Goal: Feedback & Contribution: Submit feedback/report problem

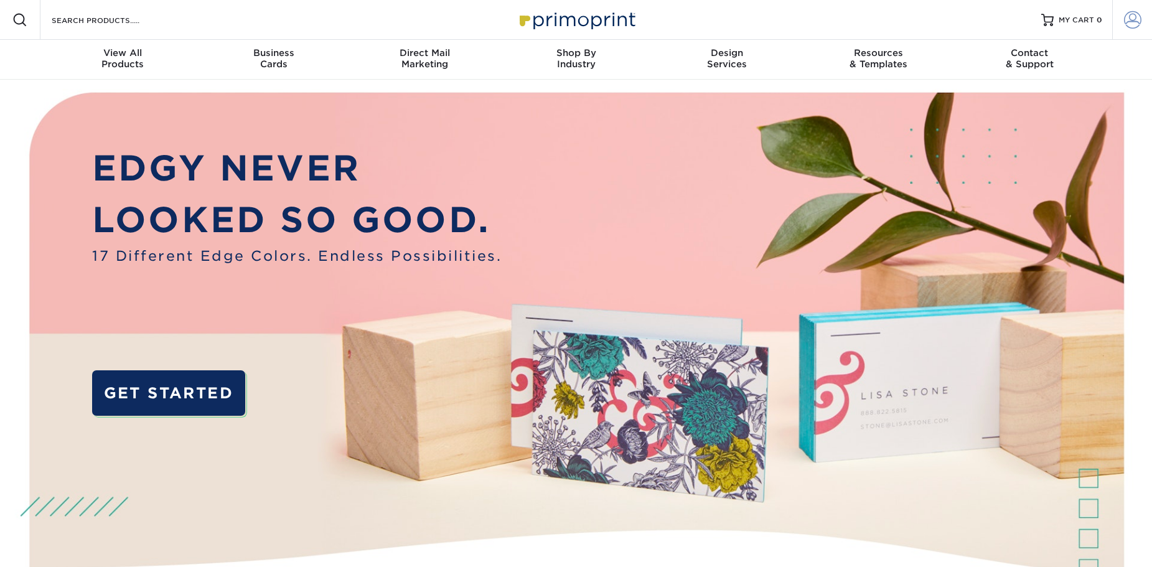
click at [1128, 19] on span at bounding box center [1132, 19] width 17 height 17
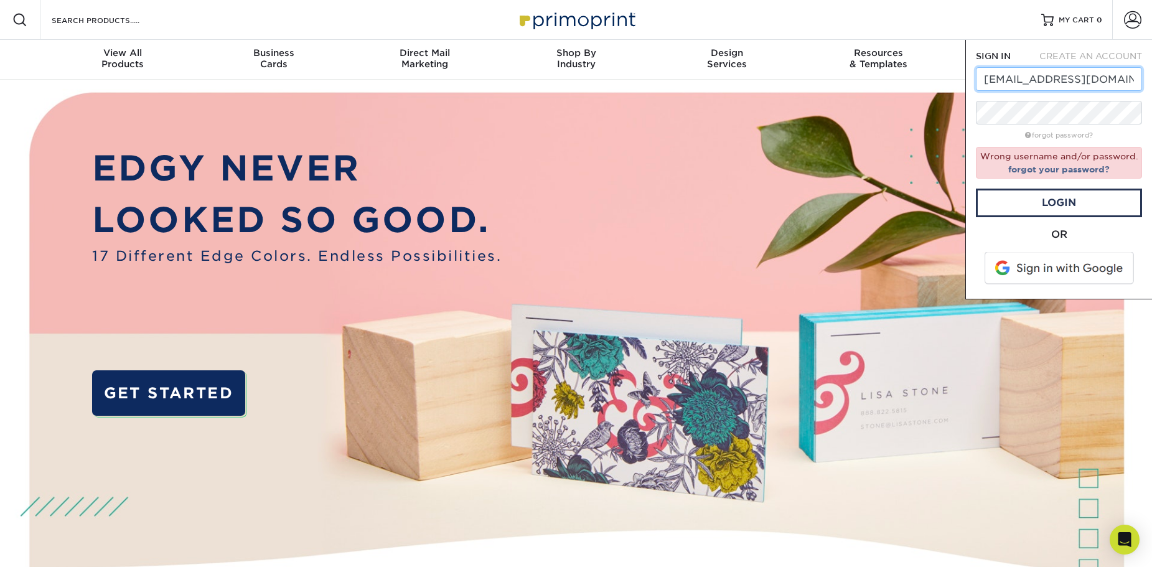
click at [1038, 78] on input "miles@relentlessdesignco.com" at bounding box center [1059, 79] width 166 height 24
type input "milesbrown5280@gmail.com"
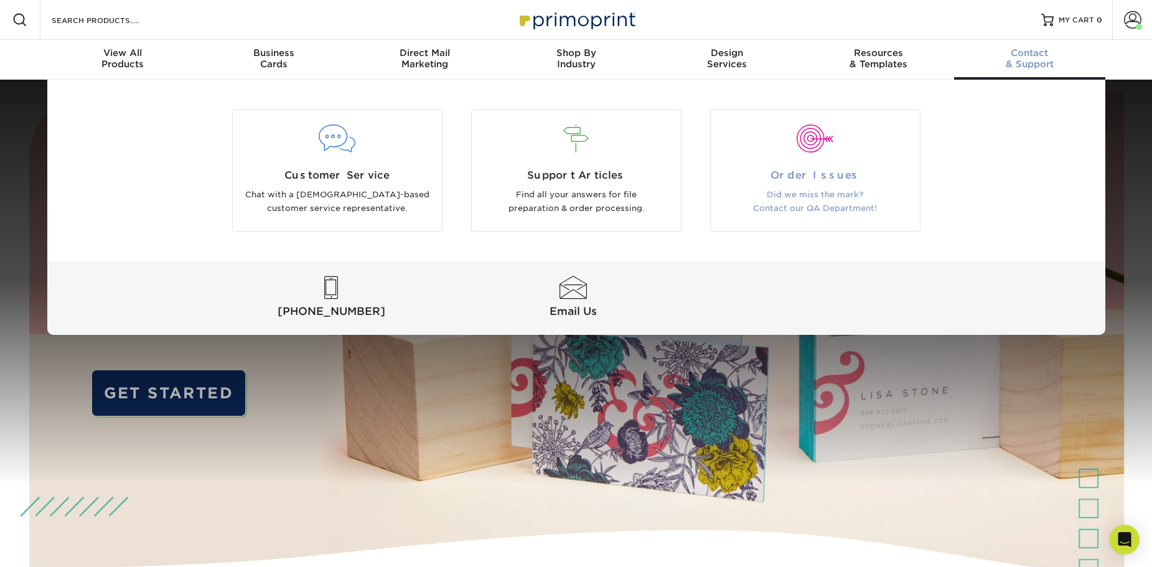
click at [806, 159] on div at bounding box center [815, 146] width 209 height 43
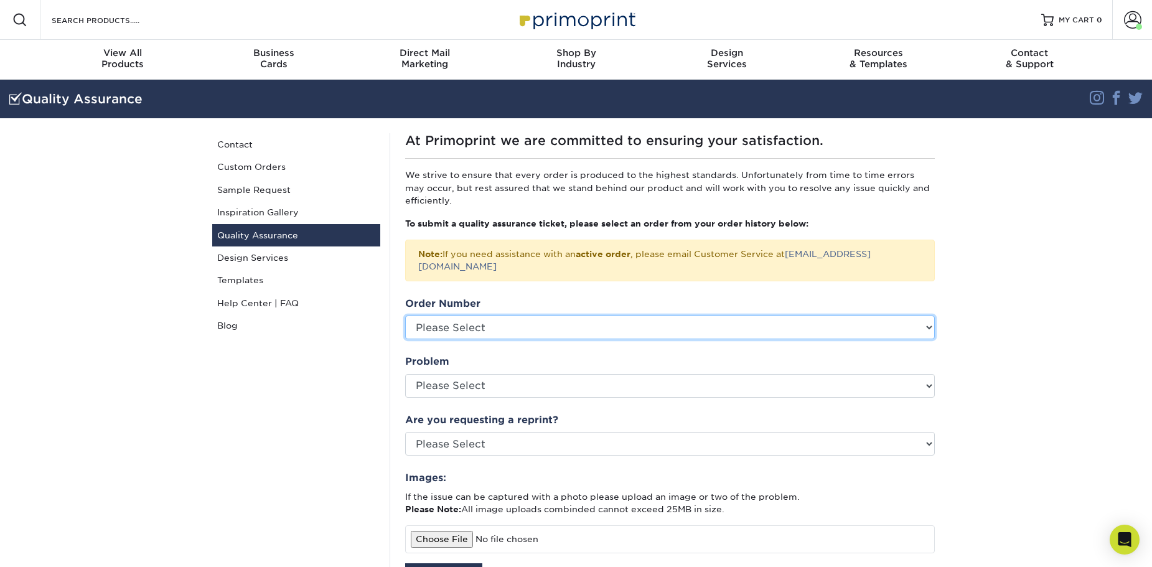
click at [496, 315] on select "Please Select P2151364 P2041056 25730-51673-85212 2291-34658-85212 2231-123613-…" at bounding box center [670, 327] width 530 height 24
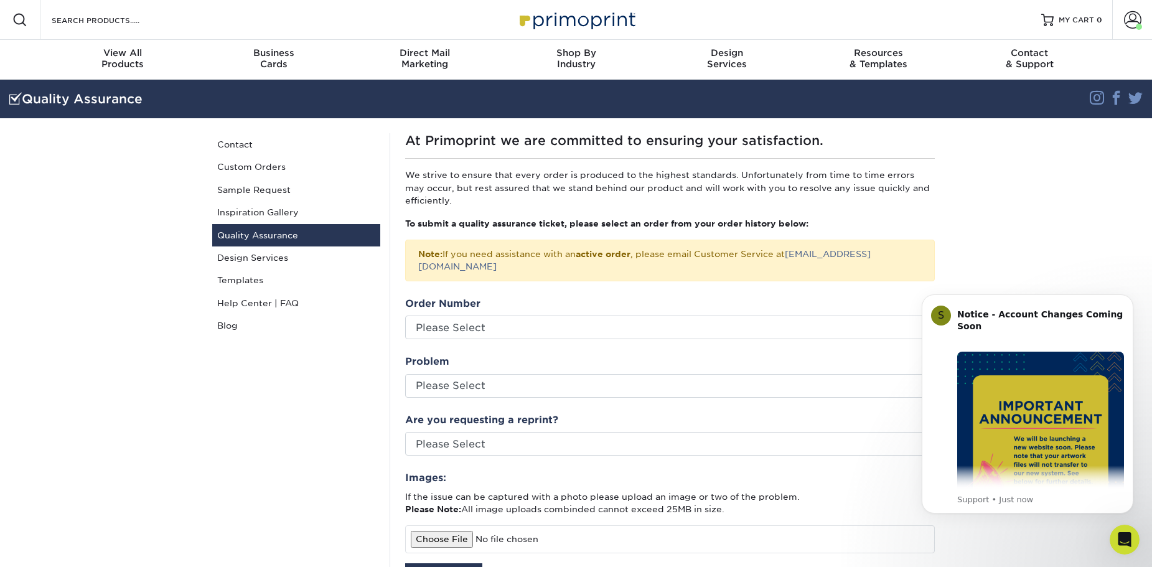
click at [300, 371] on div "Quality Assurance Contact Custom Orders Sample Request Inspiration Gallery Qual…" at bounding box center [296, 462] width 187 height 658
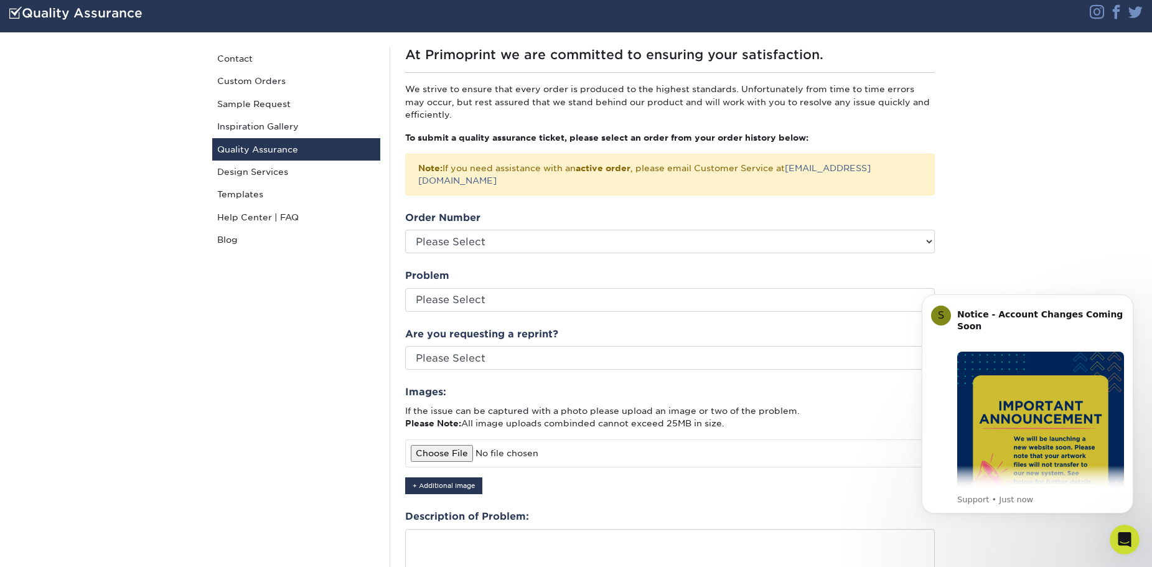
scroll to position [124, 0]
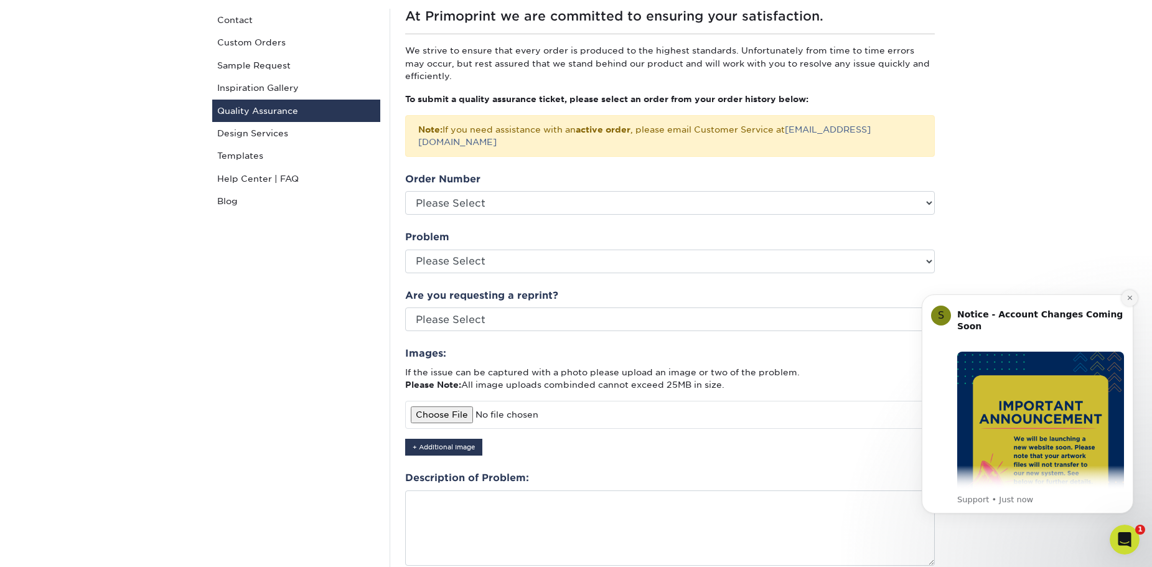
click at [1130, 300] on icon "Dismiss notification" at bounding box center [1129, 297] width 7 height 7
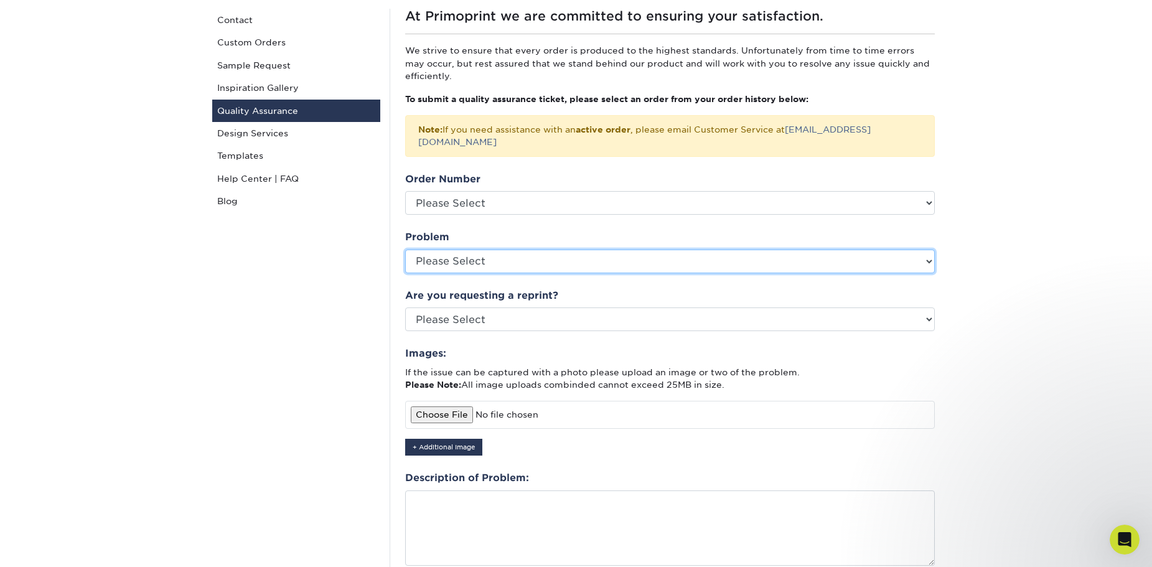
click at [591, 250] on select "Please Select Coating Missing Images Bindery Color Cutting Missing Hardware Shi…" at bounding box center [670, 262] width 530 height 24
select select "Cutting"
click at [405, 250] on select "Please Select Coating Missing Images Bindery Color Cutting Missing Hardware Shi…" at bounding box center [670, 262] width 530 height 24
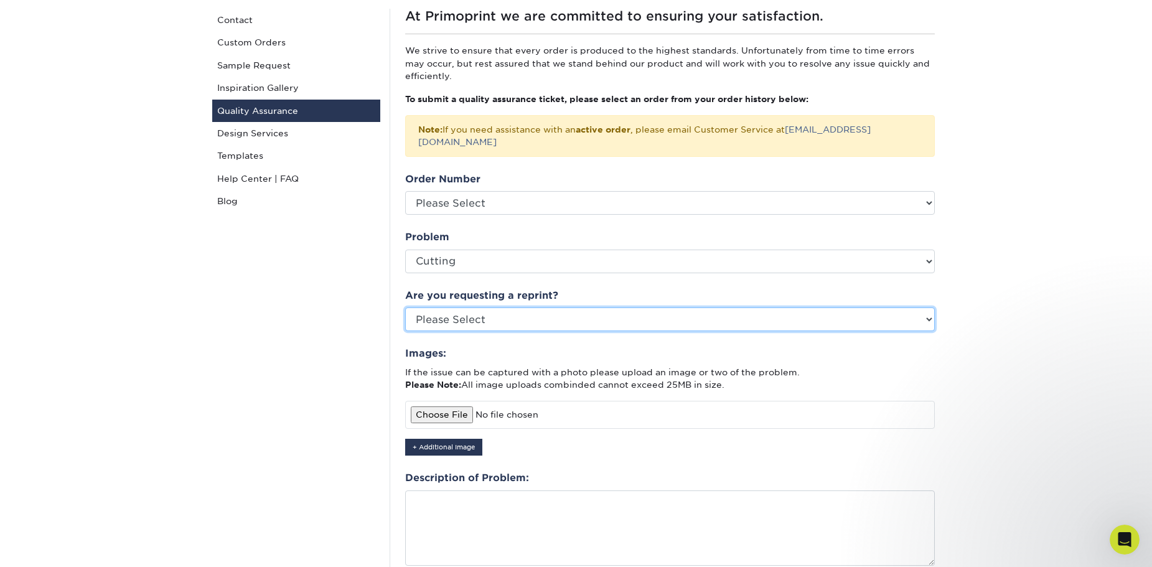
click at [497, 309] on select "Please Select Yes No Other" at bounding box center [670, 319] width 530 height 24
select select "yes"
click at [405, 307] on select "Please Select Yes No Other" at bounding box center [670, 319] width 530 height 24
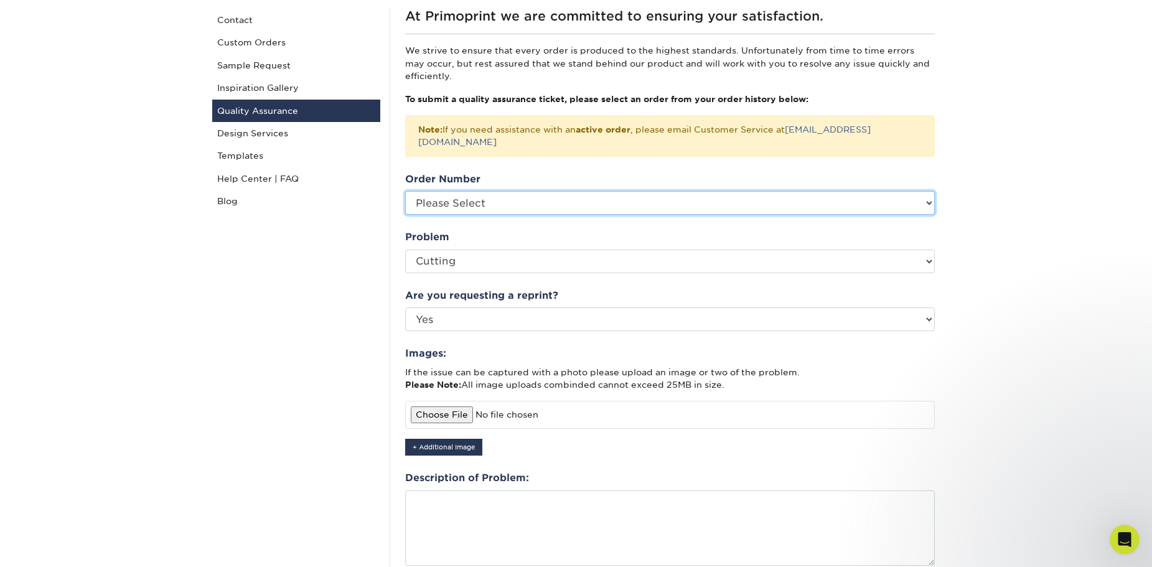
click at [515, 191] on select "Please Select P2151364 P2041056 25730-51673-85212 2291-34658-85212 2231-123613-…" at bounding box center [670, 203] width 530 height 24
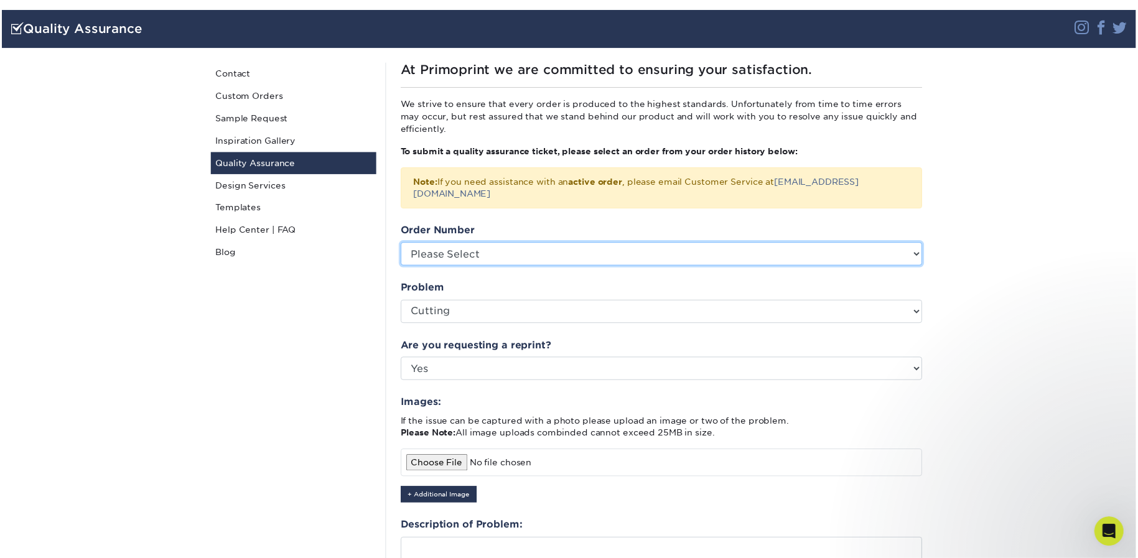
scroll to position [0, 0]
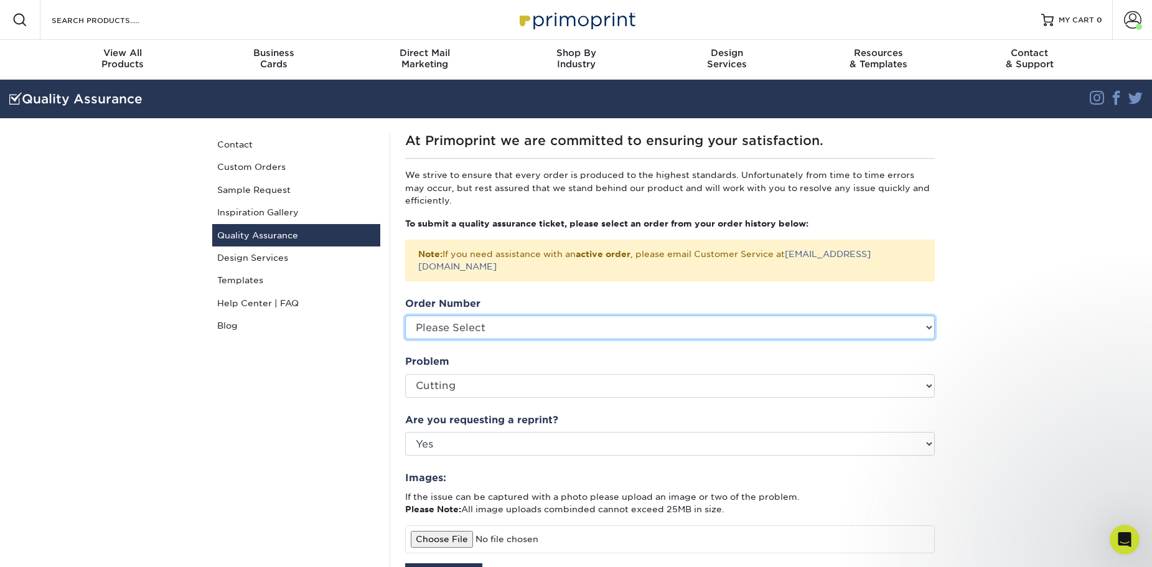
click at [464, 323] on select "Please Select P2151364 P2041056 25730-51673-85212 2291-34658-85212 2231-123613-…" at bounding box center [670, 327] width 530 height 24
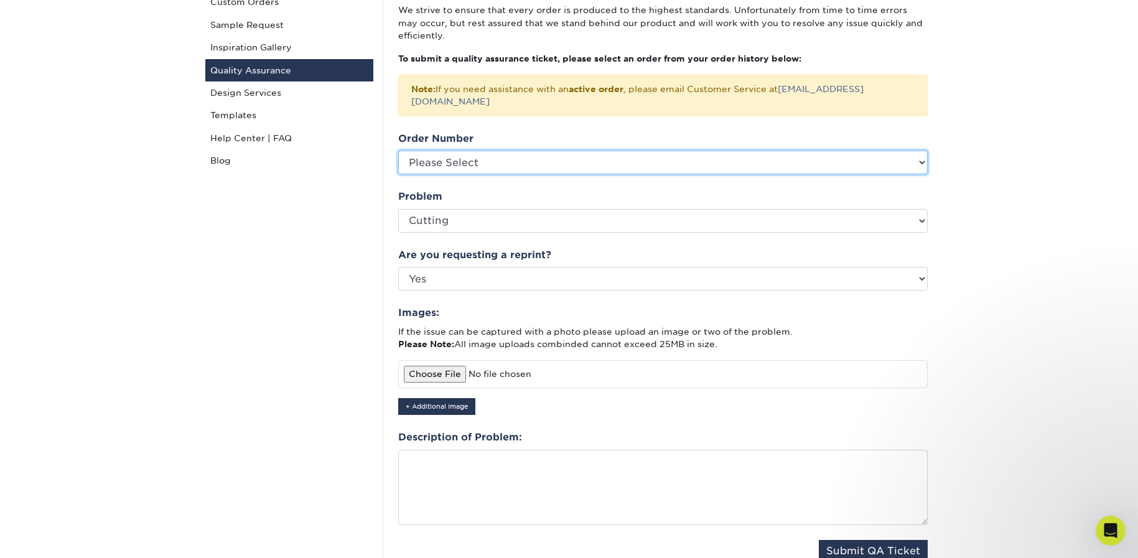
scroll to position [187, 0]
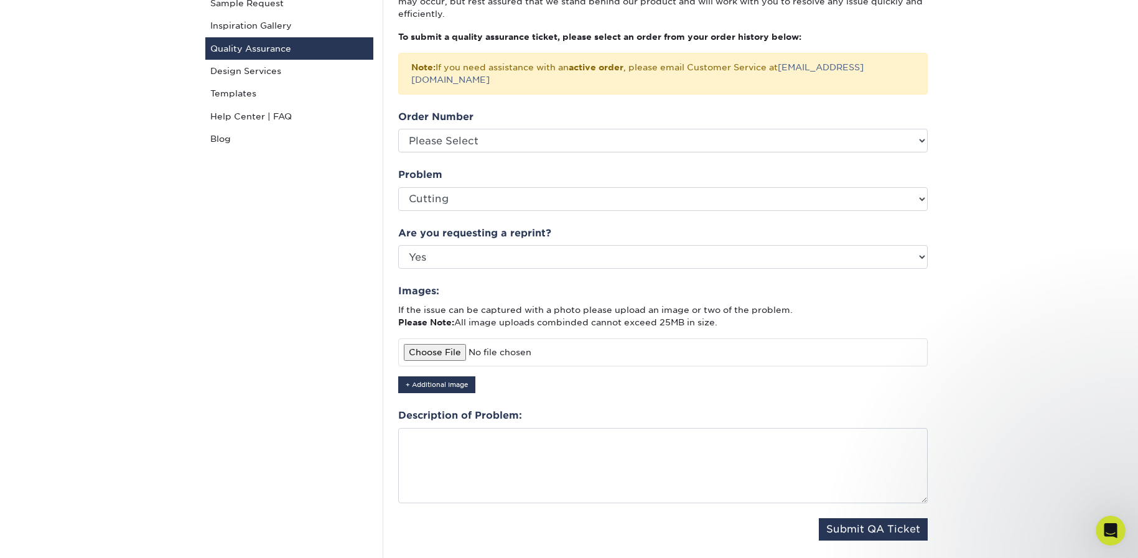
click at [451, 341] on input "file" at bounding box center [663, 352] width 530 height 27
type input "C:\fakepath\IMG_20250814_135446_070.jpg"
click at [442, 376] on button "+ Additional Image" at bounding box center [436, 384] width 77 height 17
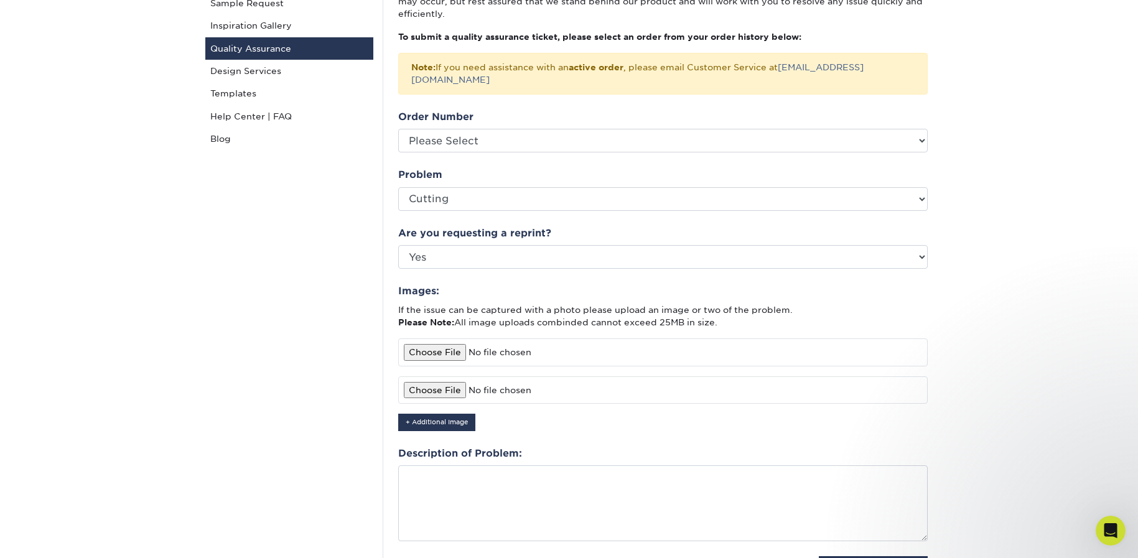
click at [442, 377] on input "file" at bounding box center [663, 389] width 530 height 27
type input "C:\fakepath\IMG_20250814_135336_253.jpg"
click at [510, 131] on select "Please Select P2151364 P2041056 25730-51673-85212 2291-34658-85212 2231-123613-…" at bounding box center [663, 141] width 530 height 24
click at [494, 129] on select "Please Select P2151364 P2041056 25730-51673-85212 2291-34658-85212 2231-123613-…" at bounding box center [663, 141] width 530 height 24
select select "763210"
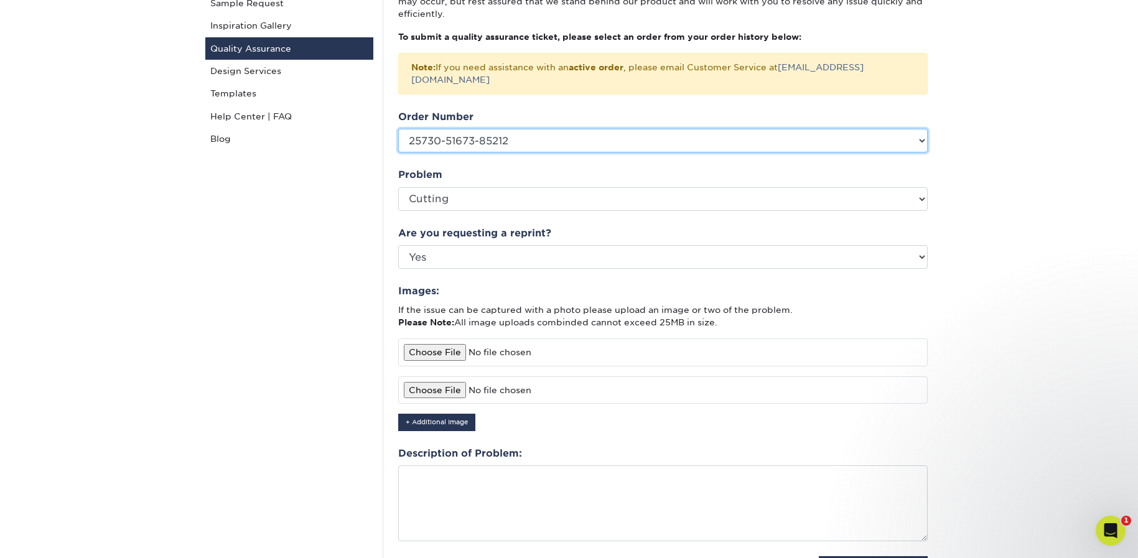
click at [398, 129] on select "Please Select P2151364 P2041056 25730-51673-85212 2291-34658-85212 2231-123613-…" at bounding box center [663, 141] width 530 height 24
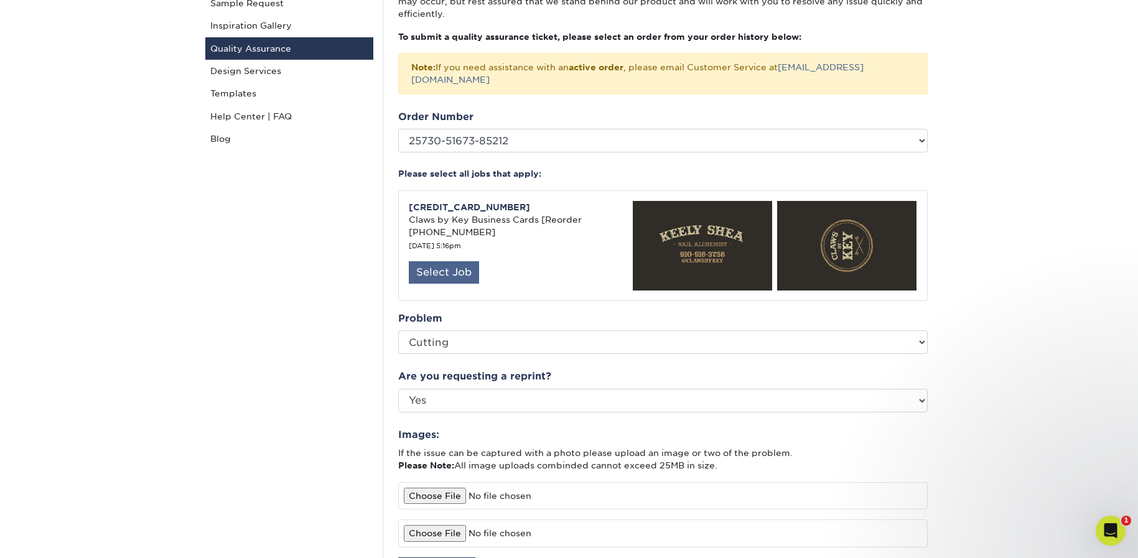
click at [461, 261] on div "Select Job" at bounding box center [444, 272] width 70 height 22
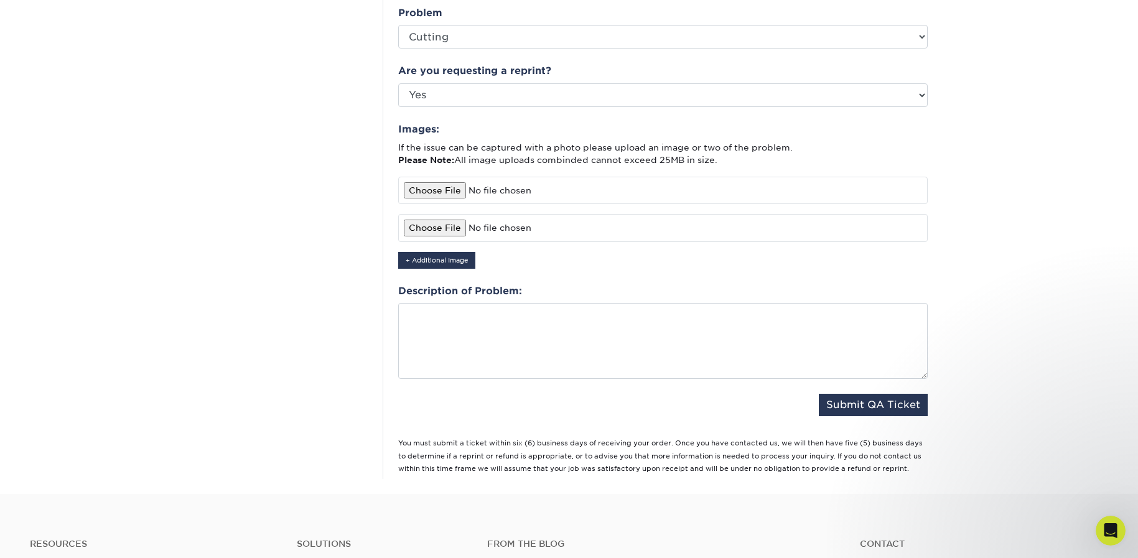
scroll to position [498, 0]
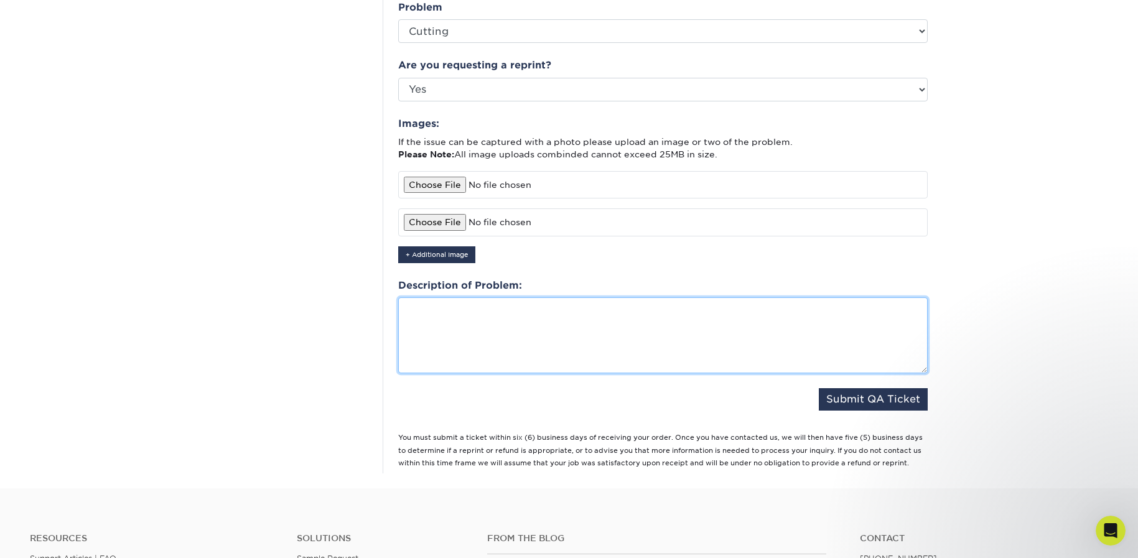
click at [498, 302] on textarea at bounding box center [663, 335] width 530 height 76
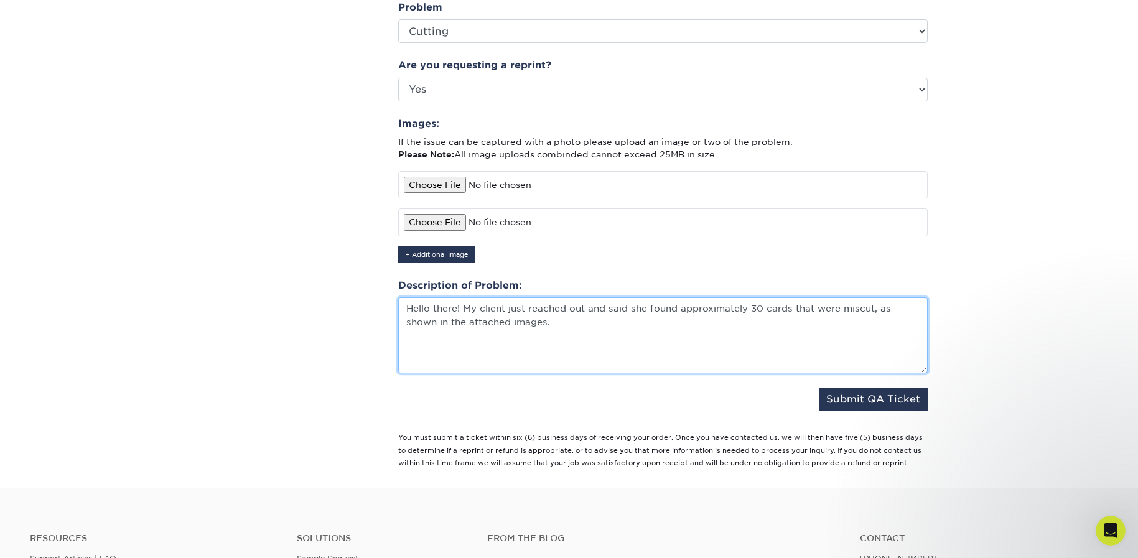
click at [583, 312] on textarea "Hello there! My client just reached out and said she found approximately 30 car…" at bounding box center [663, 335] width 530 height 76
click at [559, 308] on textarea "Hello there! My client just reached out and said she found approximately 30 car…" at bounding box center [663, 335] width 530 height 76
click at [873, 297] on textarea "Hello there! My client just reached out and said she found approximately 30 car…" at bounding box center [663, 335] width 530 height 76
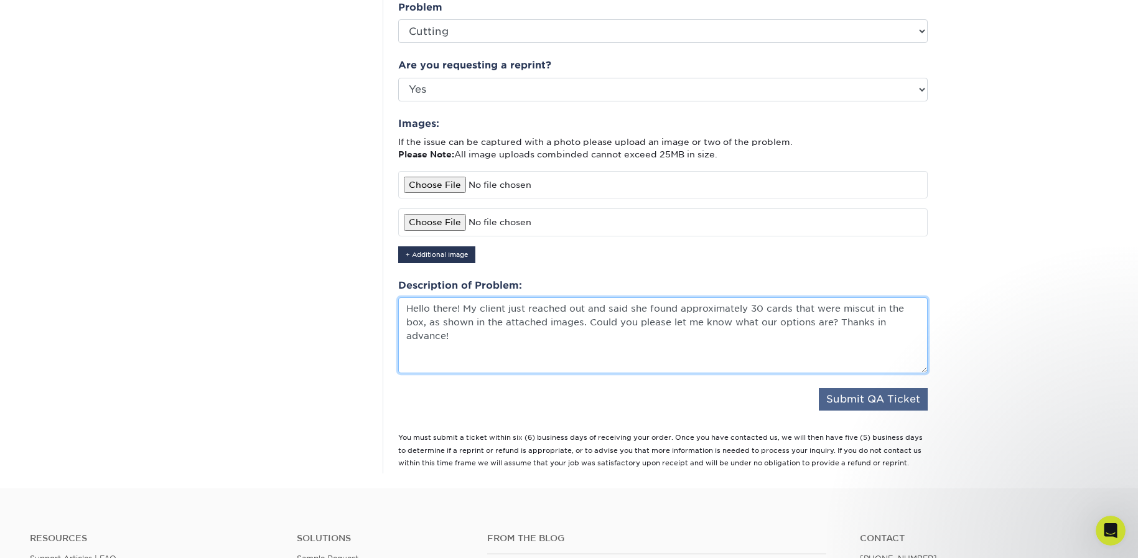
type textarea "Hello there! My client just reached out and said she found approximately 30 car…"
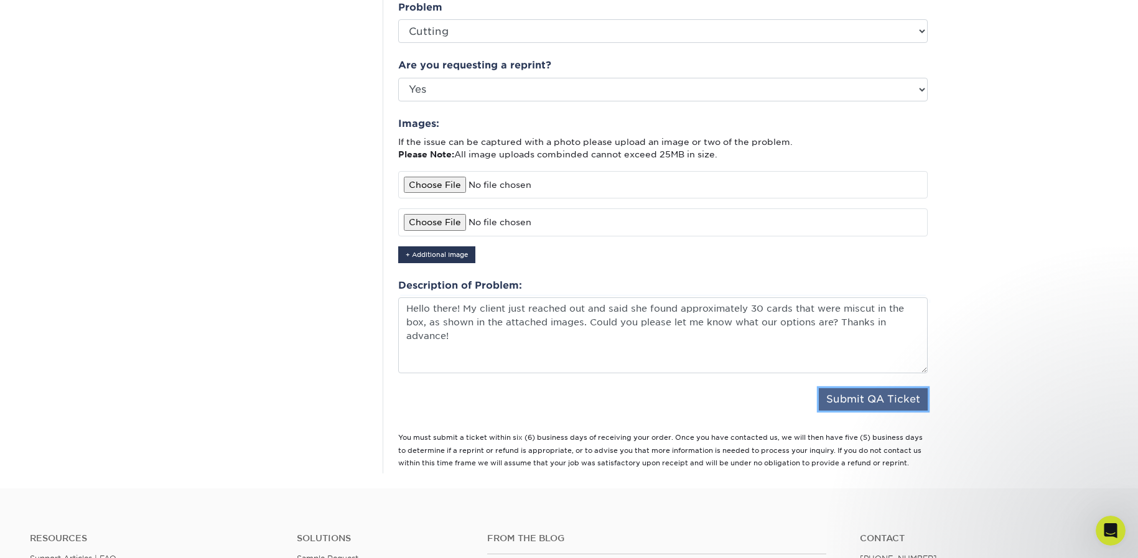
click at [851, 388] on button "Submit QA Ticket" at bounding box center [873, 399] width 109 height 22
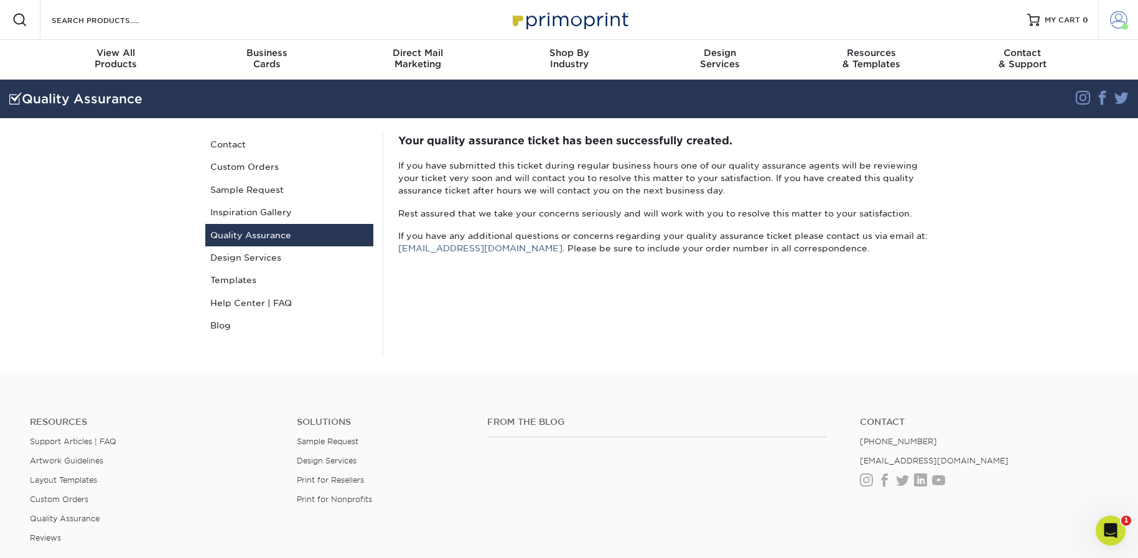
click at [1113, 20] on span at bounding box center [1118, 19] width 17 height 17
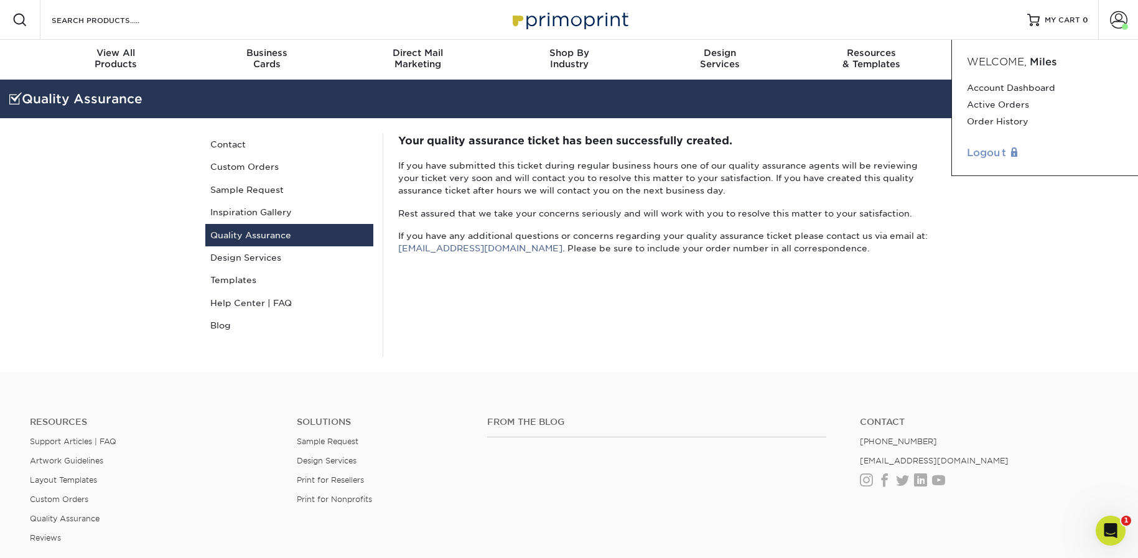
click at [986, 155] on link "Logout" at bounding box center [1045, 153] width 156 height 15
